Goal: Obtain resource: Download file/media

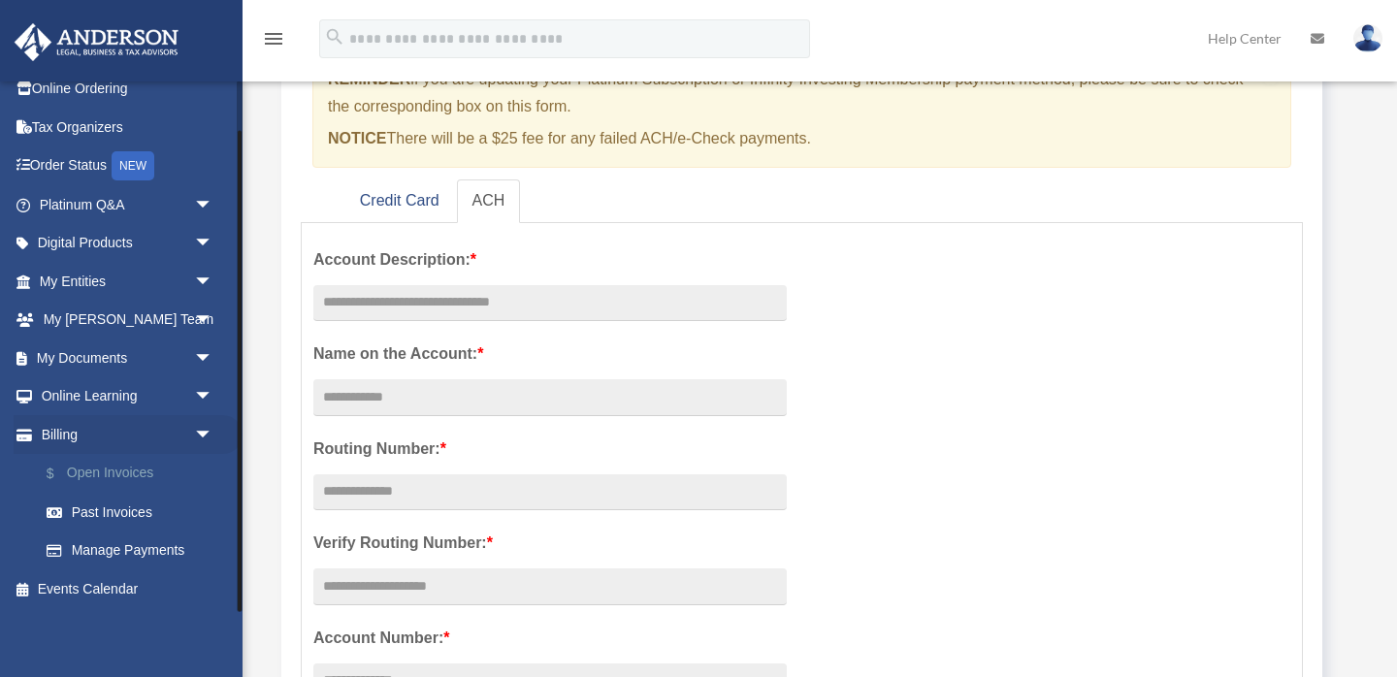
scroll to position [222, 0]
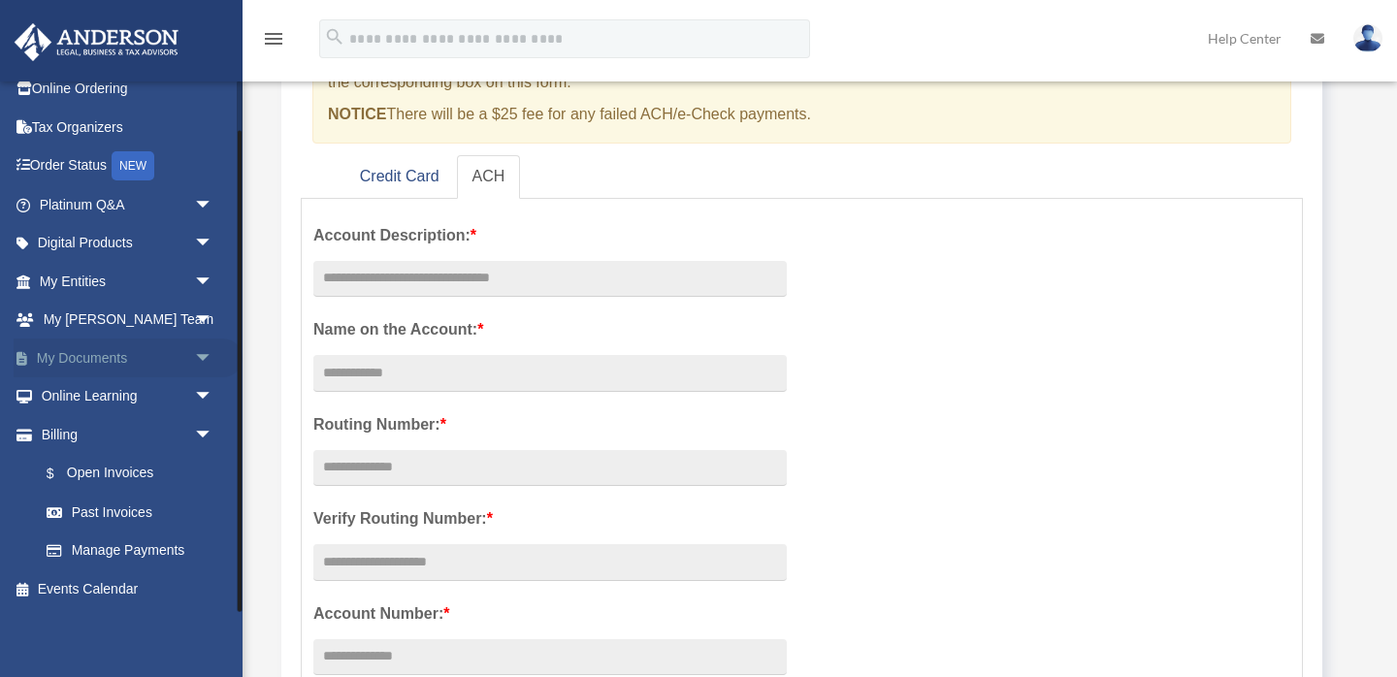
click at [201, 355] on span "arrow_drop_down" at bounding box center [213, 359] width 39 height 40
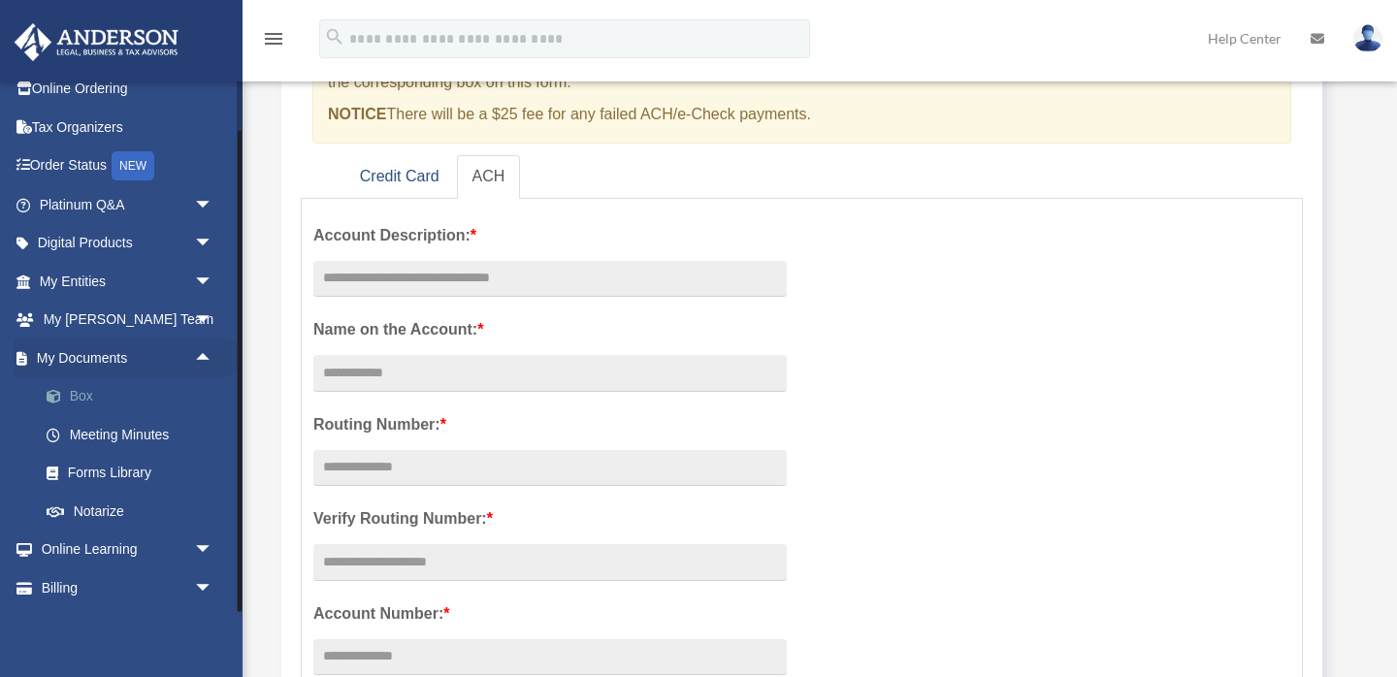
click at [101, 406] on link "Box" at bounding box center [134, 396] width 215 height 39
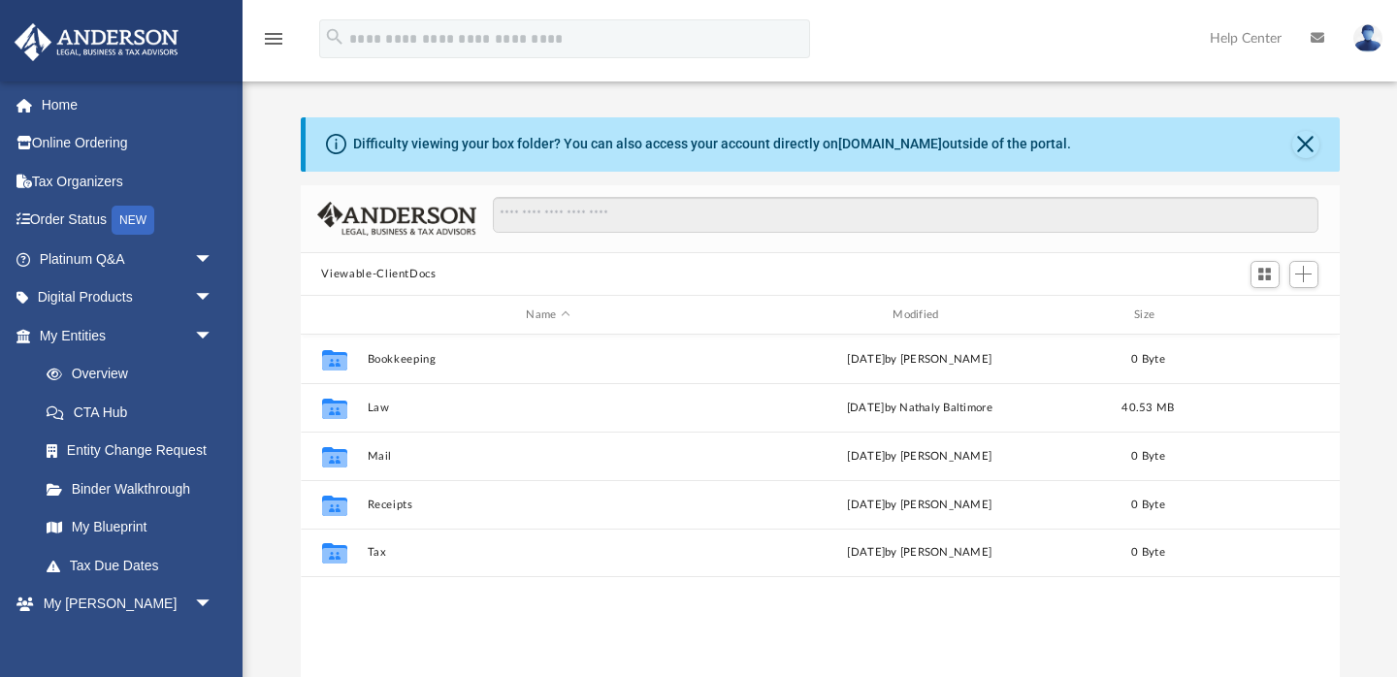
scroll to position [440, 1039]
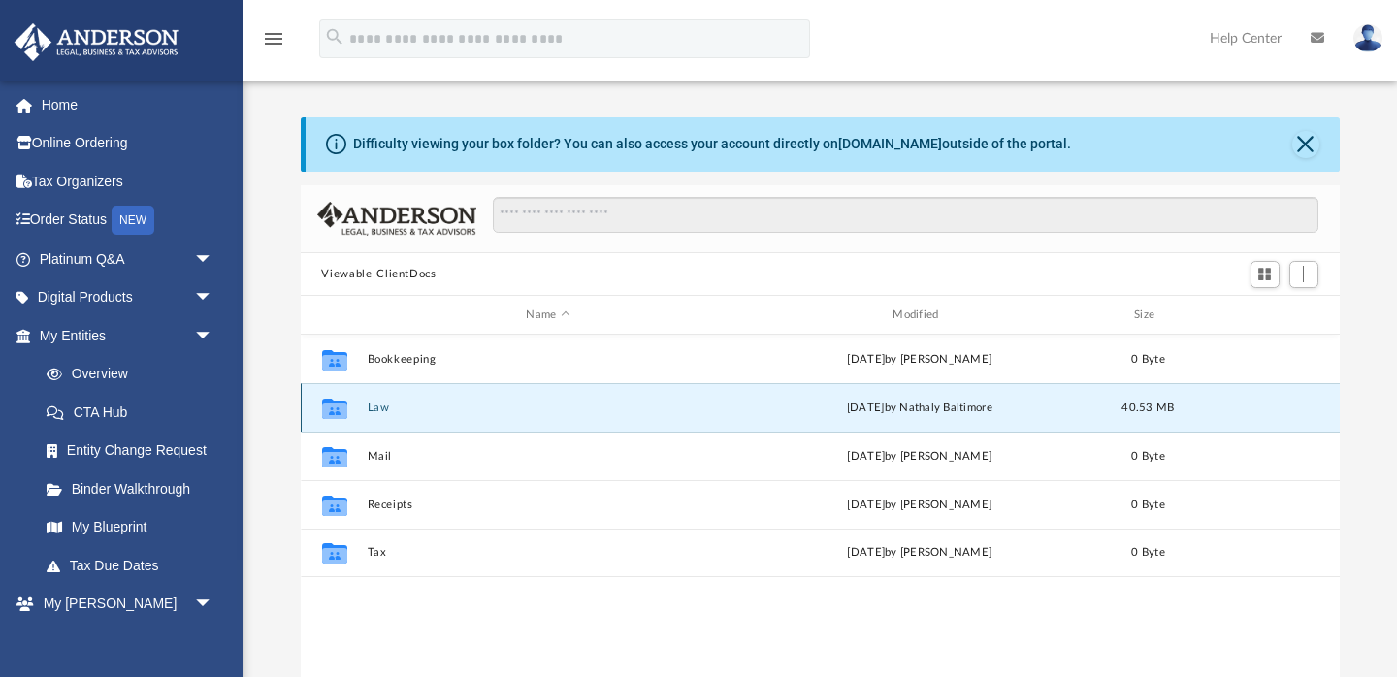
click at [547, 407] on button "Law" at bounding box center [548, 408] width 363 height 13
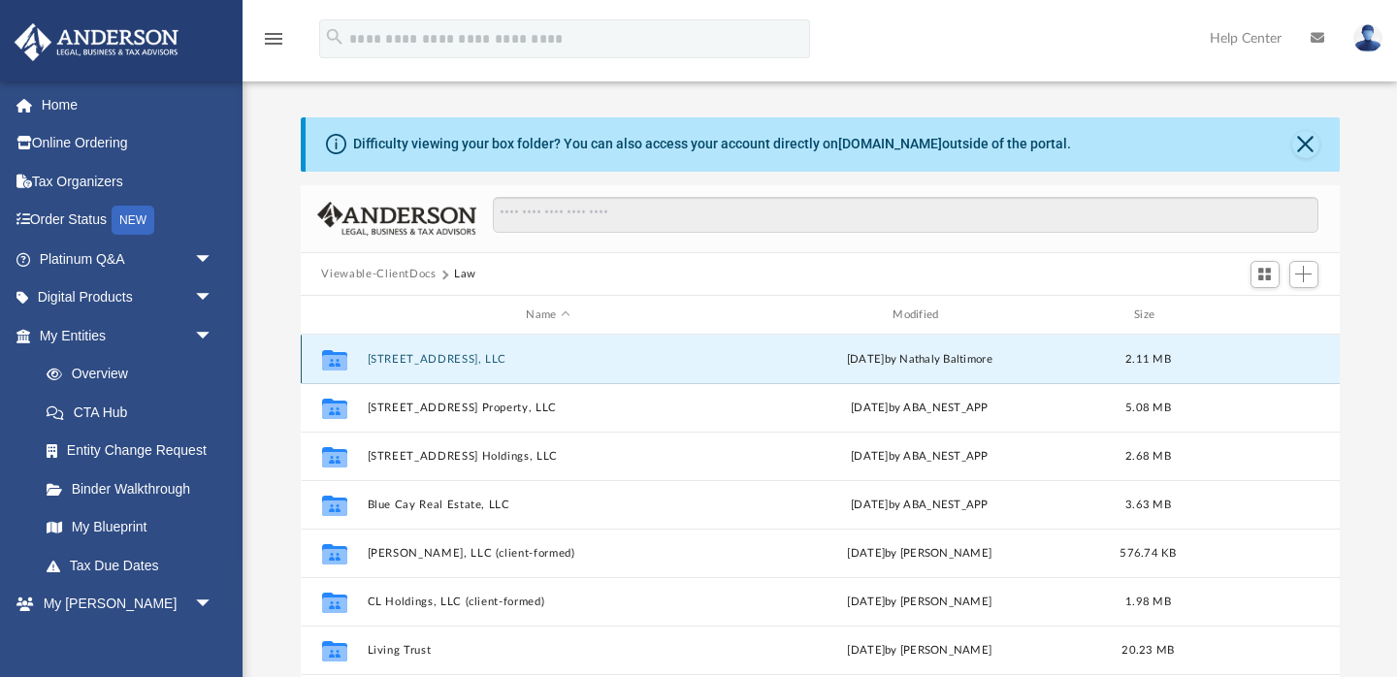
click at [540, 353] on button "[STREET_ADDRESS], LLC" at bounding box center [548, 359] width 363 height 13
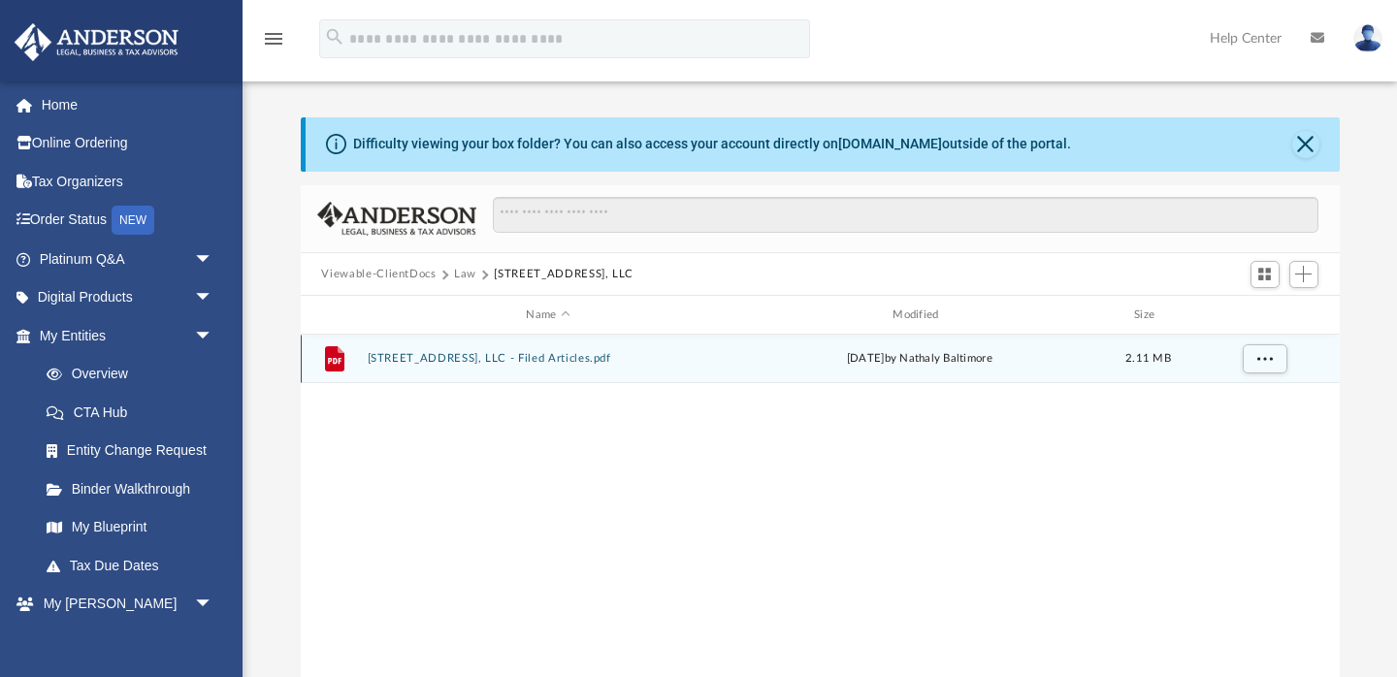
click at [620, 360] on button "[STREET_ADDRESS], LLC - Filed Articles.pdf" at bounding box center [548, 359] width 363 height 13
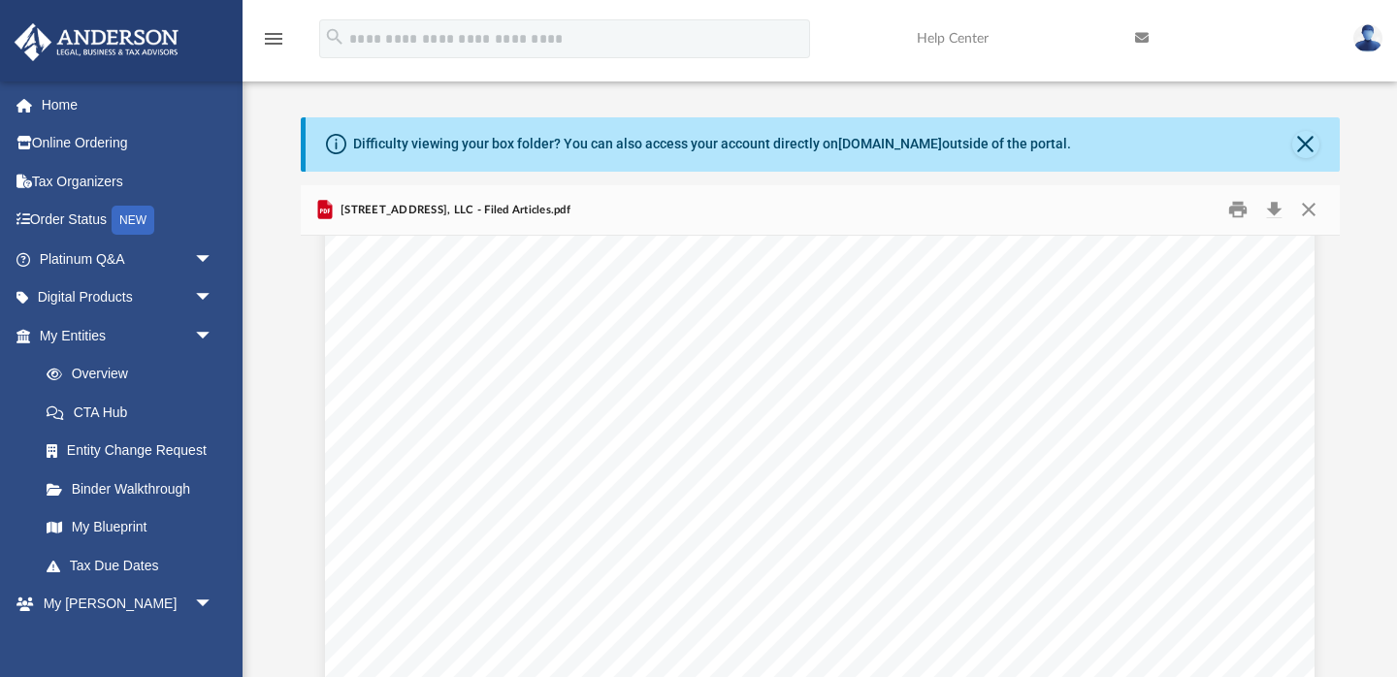
scroll to position [0, 0]
click at [1312, 151] on button "Close" at bounding box center [1305, 144] width 27 height 27
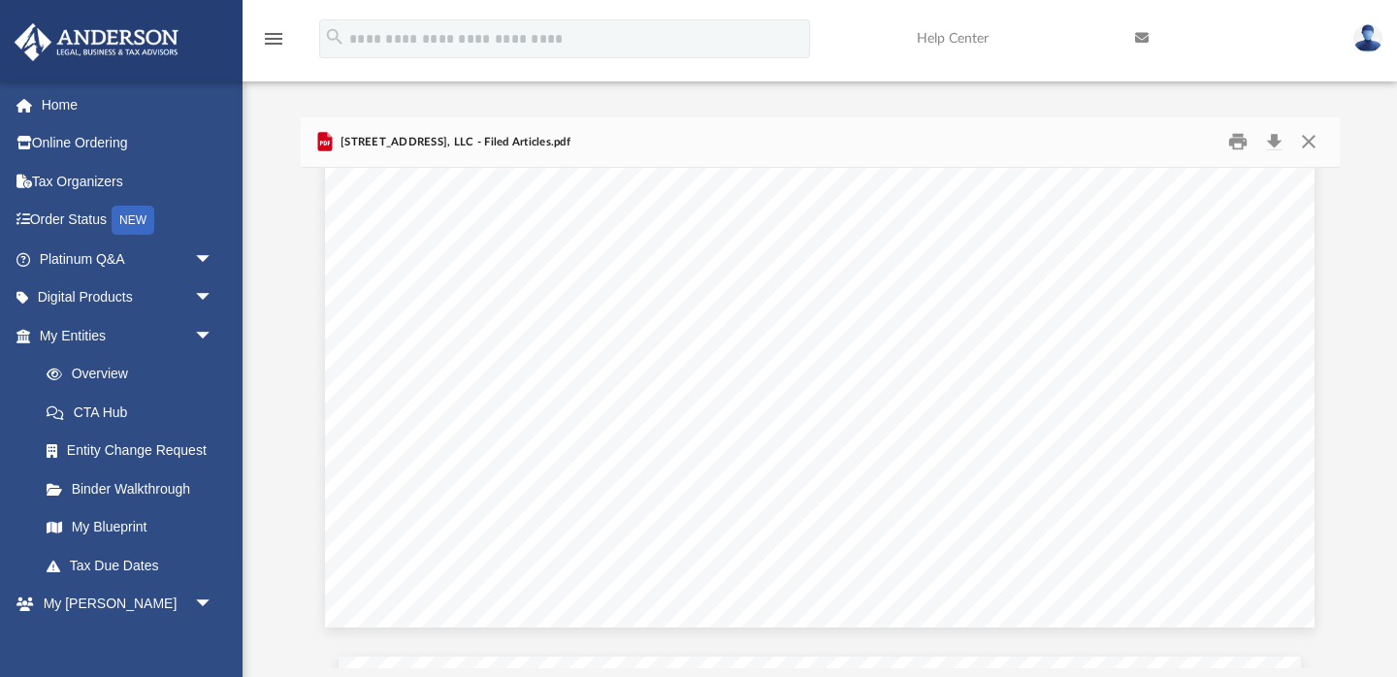
scroll to position [840, 0]
click at [1305, 139] on button "Close" at bounding box center [1308, 142] width 35 height 30
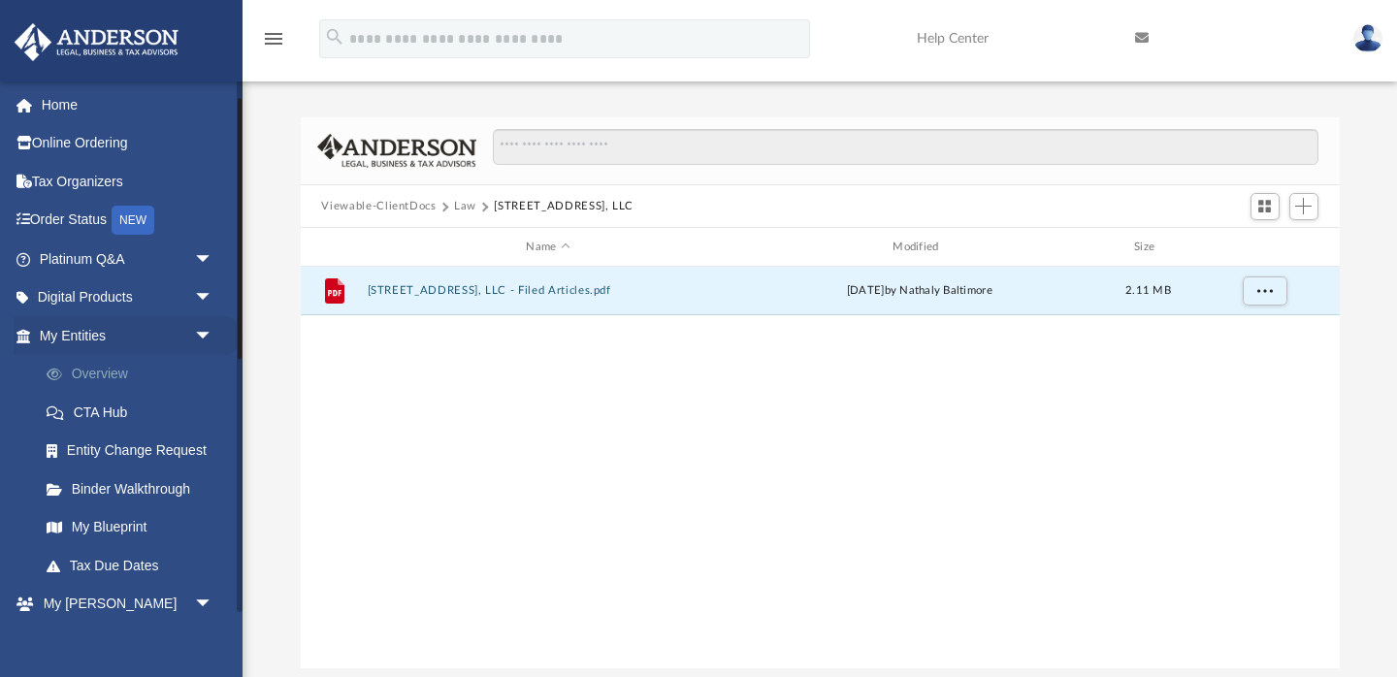
scroll to position [36, 0]
